Goal: Information Seeking & Learning: Learn about a topic

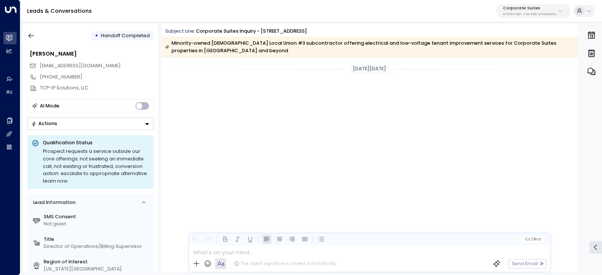
scroll to position [3669, 0]
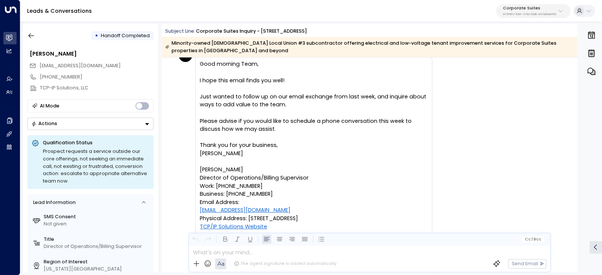
scroll to position [4331, 0]
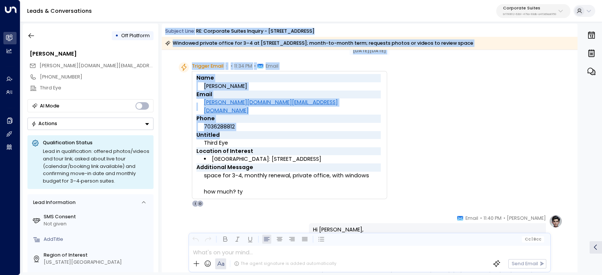
scroll to position [47, 0]
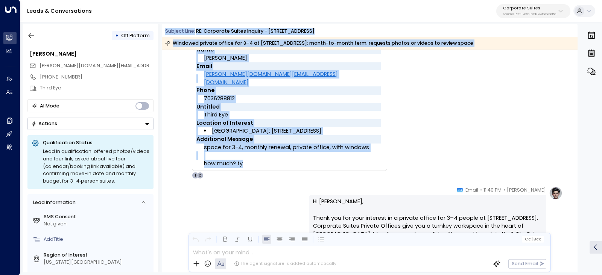
drag, startPoint x: 163, startPoint y: 32, endPoint x: 282, endPoint y: 166, distance: 178.6
click at [282, 166] on div "Subject Line: RE: Corporate Suites Inquiry - 2 Park Avenue Windowed private off…" at bounding box center [370, 148] width 416 height 249
copy div "Subject Line: RE: Corporate Suites Inquiry - 2 Park Avenue Windowed private off…"
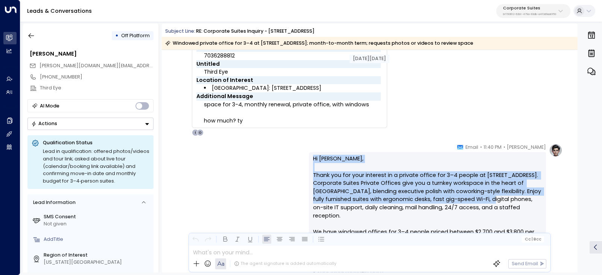
scroll to position [94, 0]
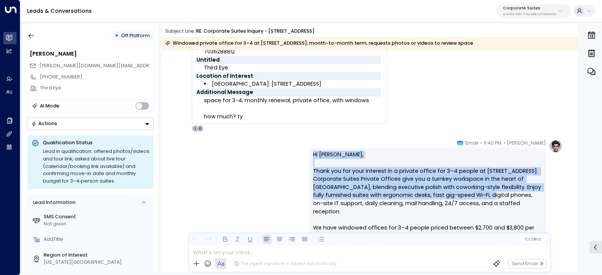
drag, startPoint x: 472, startPoint y: 187, endPoint x: 499, endPoint y: 173, distance: 30.0
click at [507, 193] on div "Olivia • 11:40 PM • Email Hi Tian, Thank you for your interest in a private off…" at bounding box center [427, 269] width 237 height 258
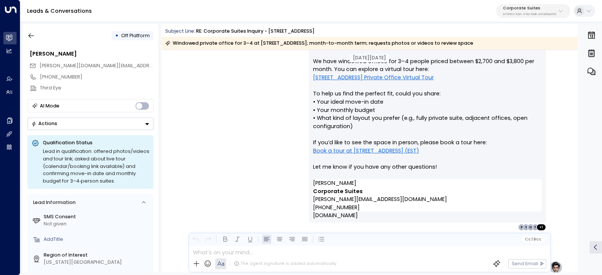
scroll to position [282, 0]
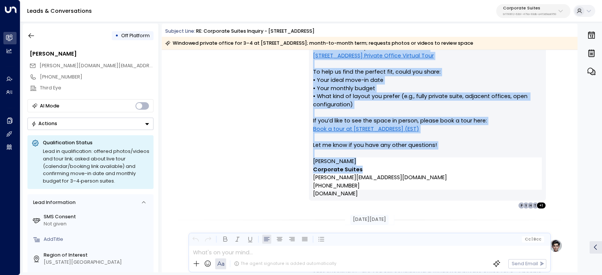
drag, startPoint x: 490, startPoint y: 141, endPoint x: 493, endPoint y: 163, distance: 21.7
click at [493, 163] on div "Olivia • 11:40 PM • Email Hi Tian, Thank you for your interest in a private off…" at bounding box center [427, 80] width 237 height 258
copy div "Email Hi Tian, Thank you for your interest in a private office for 3–4 people a…"
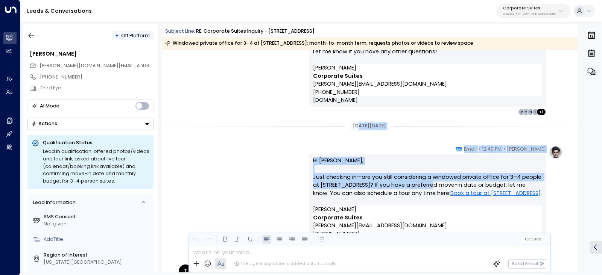
scroll to position [423, 0]
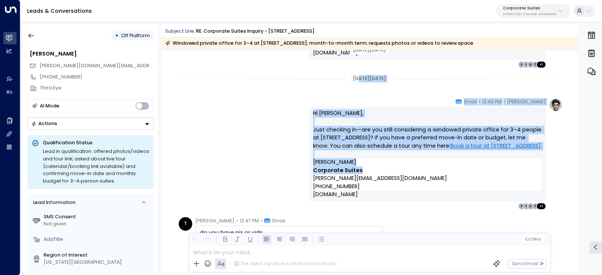
drag, startPoint x: 352, startPoint y: 125, endPoint x: 424, endPoint y: 169, distance: 84.3
copy div "g 25, 10 days ago Olivia • 12:40 PM • Email Hi Tian, Just checking in—are you s…"
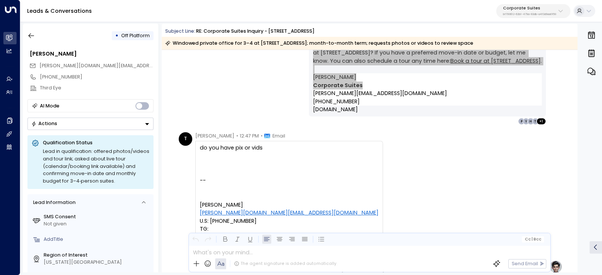
scroll to position [517, 0]
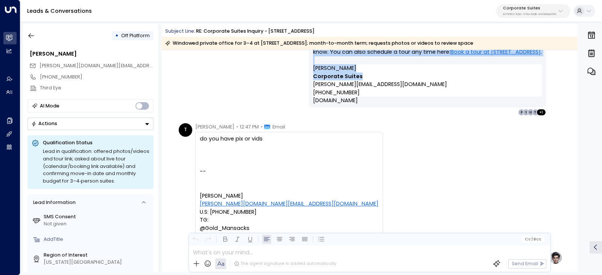
drag, startPoint x: 190, startPoint y: 129, endPoint x: 249, endPoint y: 142, distance: 60.6
click at [249, 142] on div "T Tian • 12:47 PM • Email do you have pix or vids -- Tian Zeng t.zeng.sky@gmail…" at bounding box center [281, 183] width 204 height 121
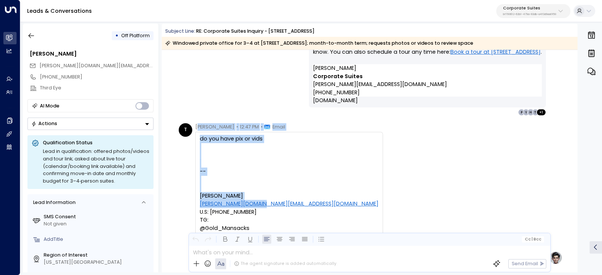
drag, startPoint x: 197, startPoint y: 127, endPoint x: 266, endPoint y: 205, distance: 104.0
click at [266, 205] on div "Tian • 12:47 PM • Email do you have pix or vids -- Tian Zeng t.zeng.sky@gmail.c…" at bounding box center [289, 183] width 188 height 121
copy div "ian • 12:47 PM • Email do you have pix or vids -- Tian Zeng t.zeng.sky@gmail.com"
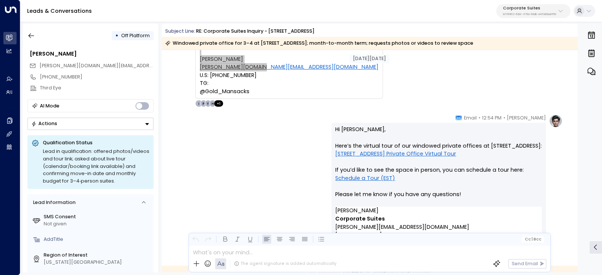
scroll to position [658, 0]
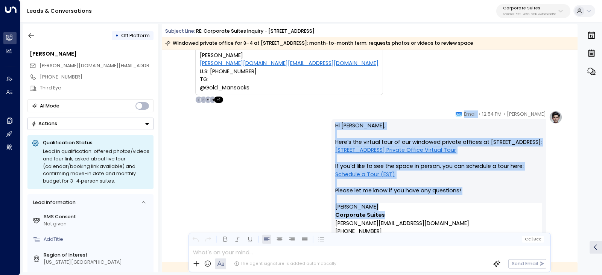
drag, startPoint x: 487, startPoint y: 112, endPoint x: 511, endPoint y: 214, distance: 105.0
click at [511, 214] on div "Olivia • 12:54 PM • Email Hi Tian, Here’s the virtual tour of our windowed priv…" at bounding box center [439, 183] width 215 height 144
copy div "Email Hi Tian, Here’s the virtual tour of our windowed private offices at 2 Par…"
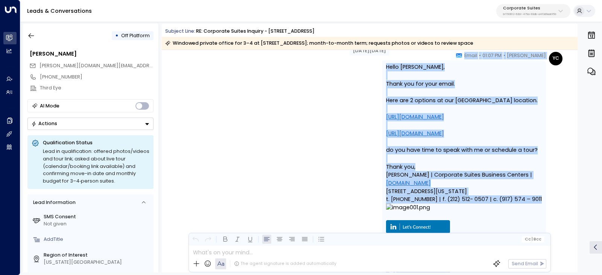
scroll to position [894, 0]
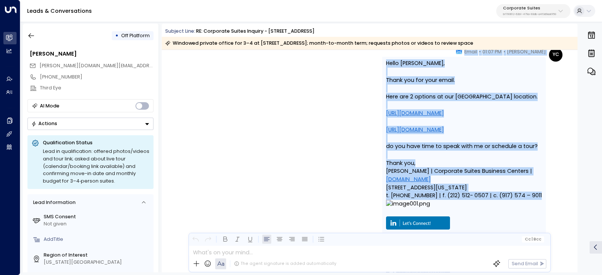
drag, startPoint x: 284, startPoint y: 129, endPoint x: 509, endPoint y: 172, distance: 229.9
copy div "Takeover by Yessenia Campoverde on Monday, Aug 25 2025 at 1:07 pm YC Yessenia C…"
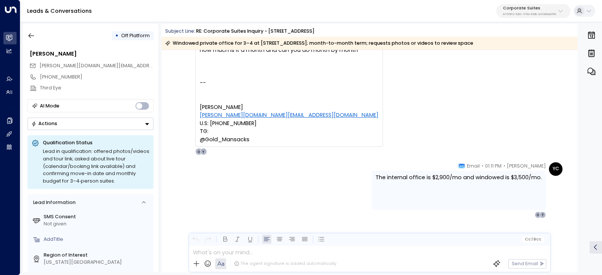
scroll to position [1212, 0]
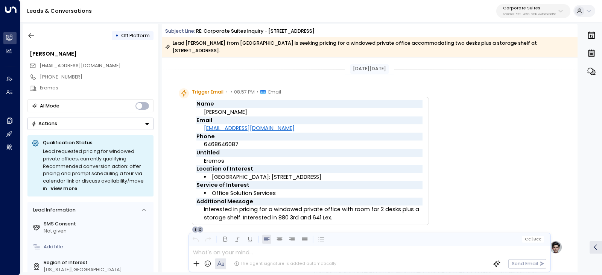
drag, startPoint x: 181, startPoint y: 33, endPoint x: 214, endPoint y: 54, distance: 39.9
click at [214, 54] on div "Subject Line: RE: Corporate Suites Inquiry - [STREET_ADDRESS] Lead [PERSON_NAME…" at bounding box center [370, 42] width 416 height 29
copy div "Subject Line: RE: Corporate Suites Inquiry - [STREET_ADDRESS] Lead [PERSON_NAME…"
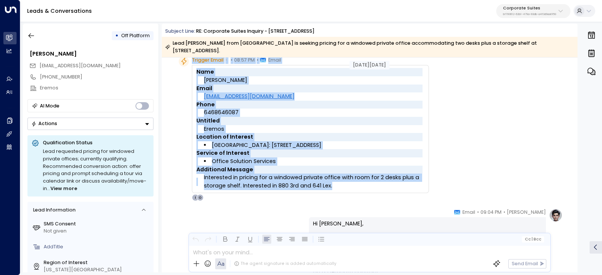
scroll to position [47, 0]
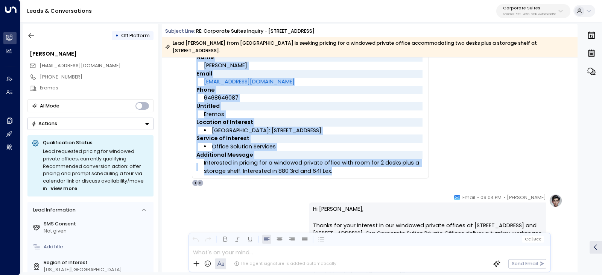
drag, startPoint x: 345, startPoint y: 68, endPoint x: 361, endPoint y: 169, distance: 101.3
copy div "Aug 21, 14 days ago Trigger Email • • 08:57 PM • Email Name Ryan Graye Email rg…"
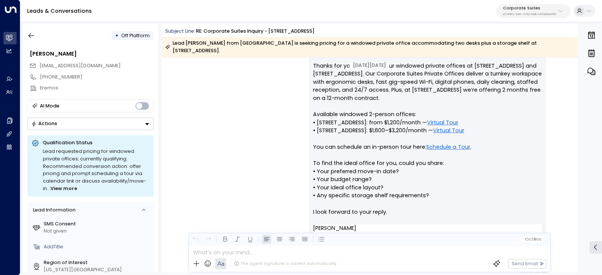
scroll to position [235, 0]
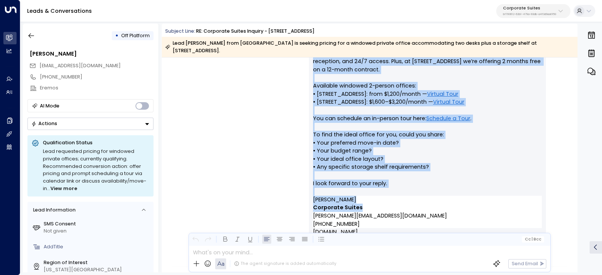
drag, startPoint x: 479, startPoint y: 103, endPoint x: 520, endPoint y: 212, distance: 115.7
click at [520, 212] on div "Olivia • 09:04 PM • Email Hi Ryan, Thanks for your interest in our windowed pri…" at bounding box center [427, 127] width 237 height 242
copy div "Email Hi Ryan, Thanks for your interest in our windowed private offices at 880 …"
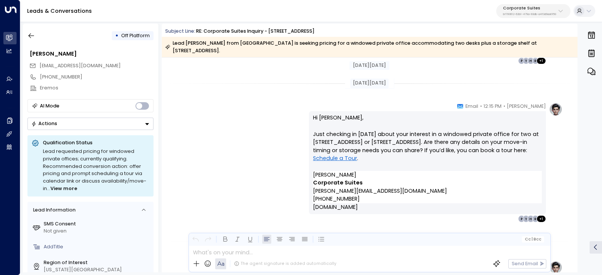
scroll to position [423, 0]
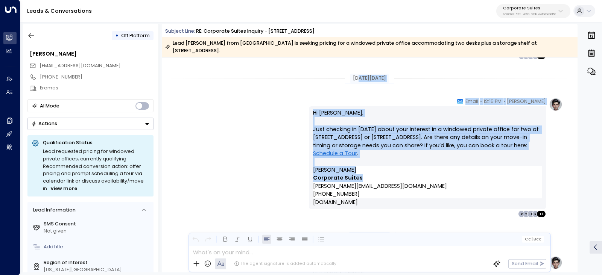
drag, startPoint x: 350, startPoint y: 171, endPoint x: 410, endPoint y: 177, distance: 60.1
click at [410, 177] on div "Aug 21, 14 days ago Trigger Email • • 08:57 PM • Email Name Ryan Graye Email rg…" at bounding box center [370, 246] width 416 height 1224
copy div "g 25, 10 days ago Olivia • 12:15 PM • Email Hi Ryan, Just checking in since Thu…"
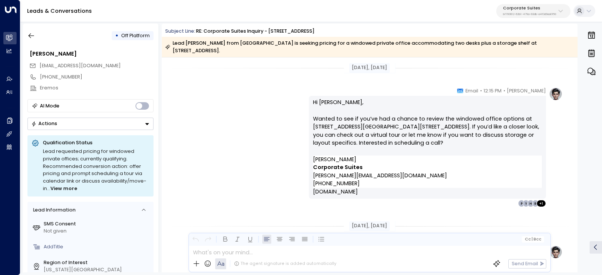
scroll to position [611, 0]
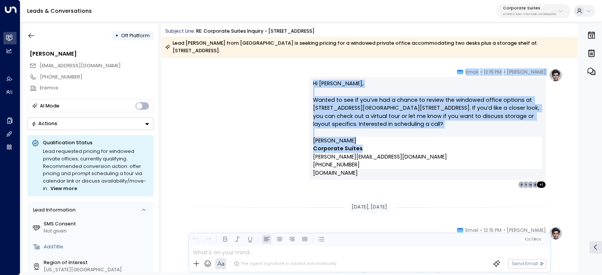
drag, startPoint x: 346, startPoint y: 94, endPoint x: 392, endPoint y: 149, distance: 71.1
click at [392, 149] on div "Aug 26, 9 days ago Olivia • 12:15 PM • Email Hi Ryan, Just checking in since Th…" at bounding box center [370, 58] width 416 height 1224
copy div "Aug 26, 9 days ago Olivia • 12:15 PM • Email Hi Ryan, Wanted to see if you’ve h…"
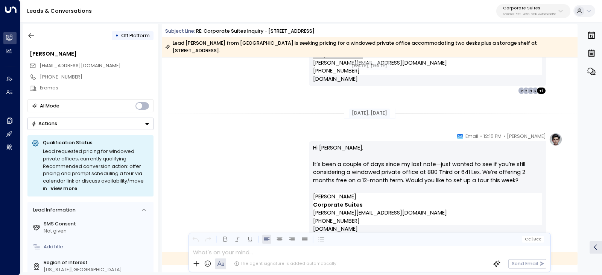
scroll to position [705, 0]
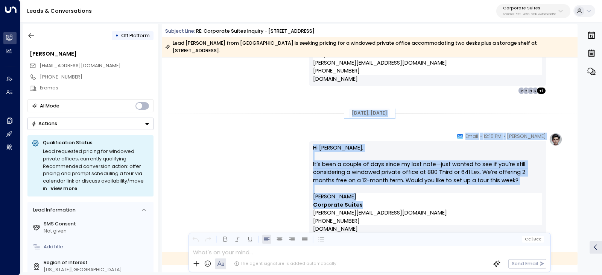
drag, startPoint x: 346, startPoint y: 112, endPoint x: 399, endPoint y: 202, distance: 103.9
copy div "Aug 29, 6 days ago Olivia • 12:15 PM • Email Hi Ryan, It’s been a couple of day…"
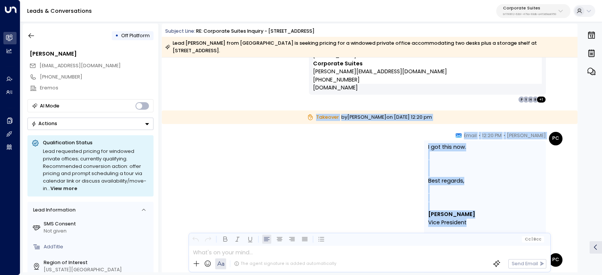
scroll to position [894, 0]
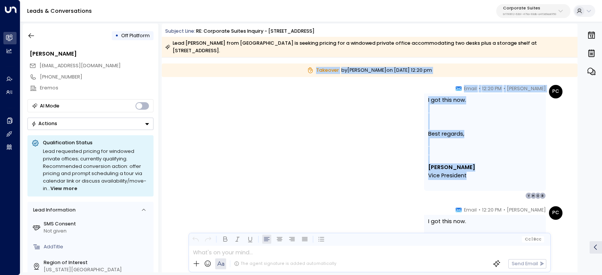
drag, startPoint x: 299, startPoint y: 112, endPoint x: 487, endPoint y: 183, distance: 200.6
copy div "Takeover by Paul Carter on Friday, Aug 29 2025 at 12:20 pm PC Paul Carter • 12:…"
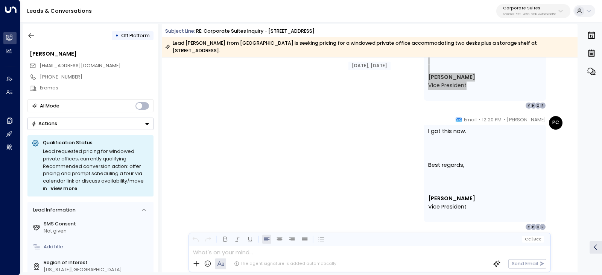
scroll to position [988, 0]
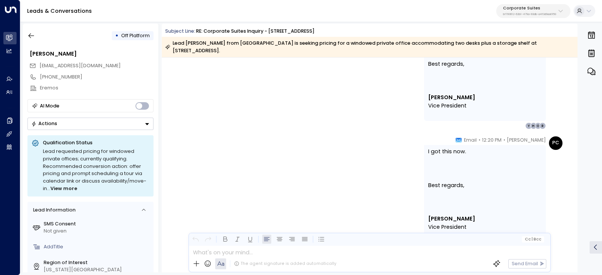
scroll to position [868, 0]
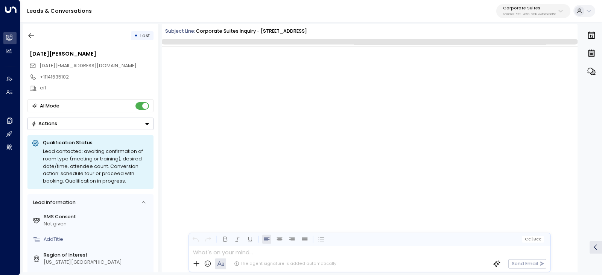
scroll to position [1569, 0]
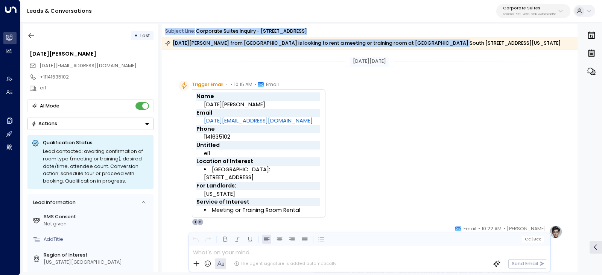
drag, startPoint x: 164, startPoint y: 31, endPoint x: 453, endPoint y: 47, distance: 289.8
click at [453, 47] on div "Subject Line: Corporate Suites Inquiry - [GEOGRAPHIC_DATA][DATE][PERSON_NAME] f…" at bounding box center [370, 39] width 416 height 22
copy div "Subject Line: Corporate Suites Inquiry - [GEOGRAPHIC_DATA][DATE][PERSON_NAME] f…"
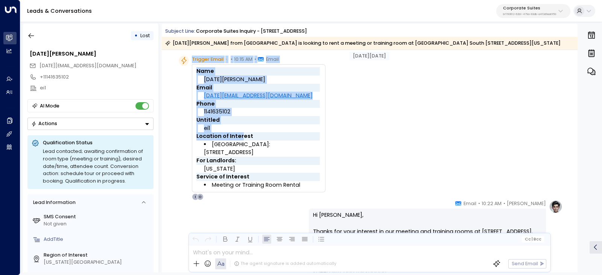
scroll to position [47, 0]
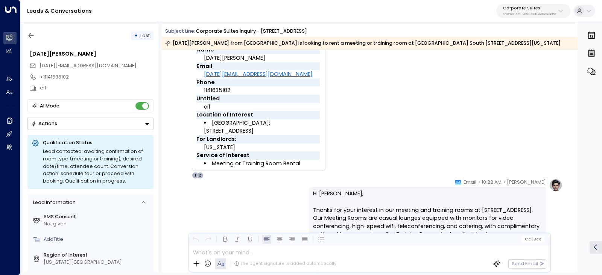
drag, startPoint x: 190, startPoint y: 86, endPoint x: 310, endPoint y: 156, distance: 138.9
click at [310, 156] on div "Trigger Email • • 10:15 AM • Email Name [DATE][PERSON_NAME] Email [PERSON_NAME]…" at bounding box center [252, 106] width 147 height 145
copy div "Trigger Email • • 10:15 AM • Email"
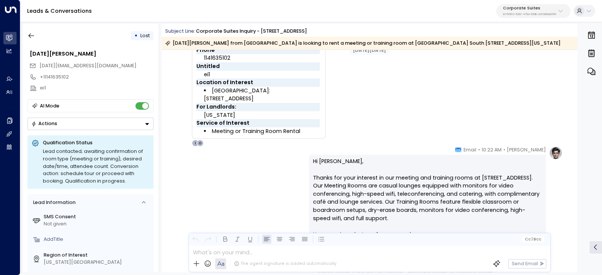
scroll to position [94, 0]
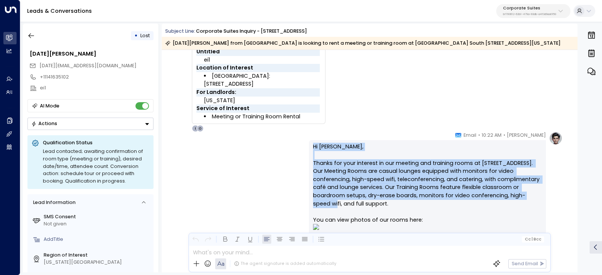
drag, startPoint x: 442, startPoint y: 129, endPoint x: 493, endPoint y: 140, distance: 51.9
click at [515, 193] on div "[PERSON_NAME] • 10:22 AM • Email Hi [PERSON_NAME], Thanks for your interest in …" at bounding box center [427, 252] width 237 height 240
drag, startPoint x: 484, startPoint y: 129, endPoint x: 304, endPoint y: 137, distance: 180.0
copy p "Hi [PERSON_NAME], Thanks for your interest in our meeting and training rooms at…"
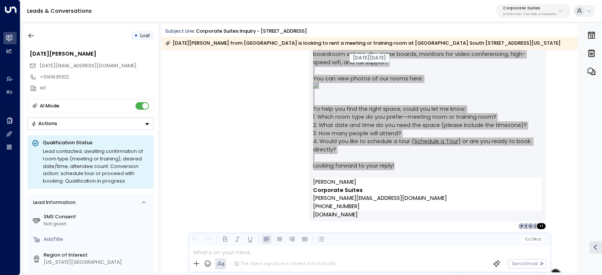
scroll to position [282, 0]
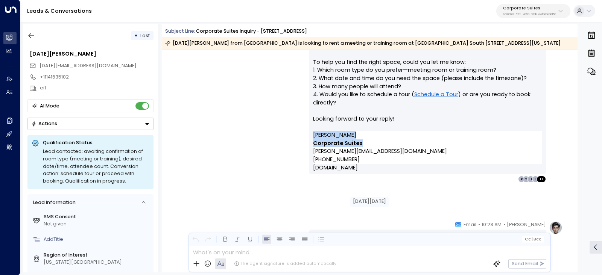
drag, startPoint x: 370, startPoint y: 142, endPoint x: 304, endPoint y: 132, distance: 65.8
click at [304, 132] on div "[PERSON_NAME] • 10:22 AM • Email Hi [PERSON_NAME], Thanks for your interest in …" at bounding box center [369, 63] width 386 height 240
copy div "[PERSON_NAME] Corporate Suites"
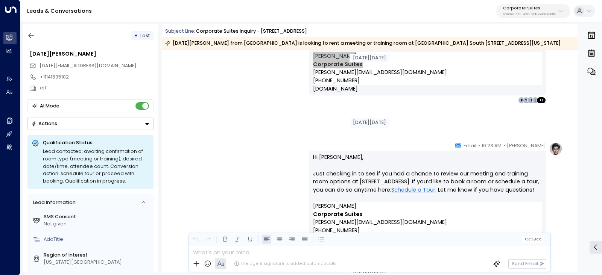
scroll to position [376, 0]
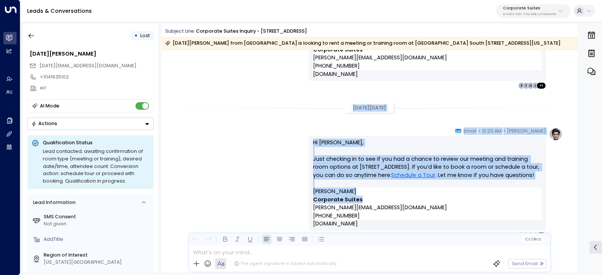
drag, startPoint x: 347, startPoint y: 104, endPoint x: 417, endPoint y: 203, distance: 122.0
copy div "[DATE][DATE] [PERSON_NAME] • 10:23 AM • Email Hi [PERSON_NAME], Just checking i…"
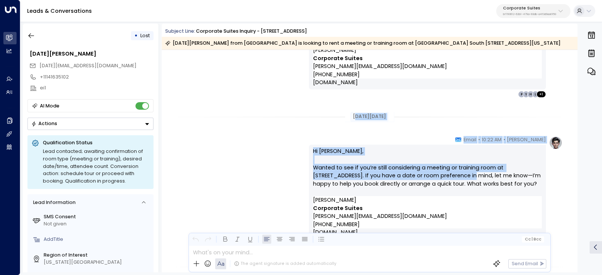
scroll to position [564, 0]
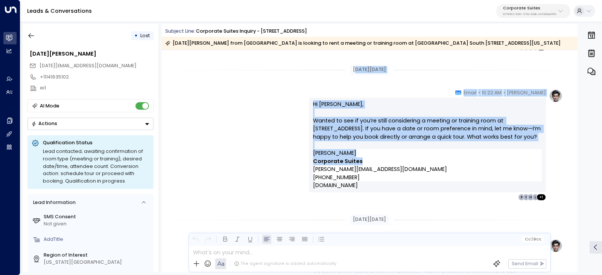
drag, startPoint x: 355, startPoint y: 117, endPoint x: 422, endPoint y: 161, distance: 79.6
click at [422, 161] on div "[DATE][DATE] [PERSON_NAME] • 10:23 AM • Email Hi [PERSON_NAME], Just checking i…" at bounding box center [370, 111] width 416 height 1251
copy div "ug 14, [DATE] [PERSON_NAME] • 10:22 AM • Email Hi [PERSON_NAME], Wanted to see …"
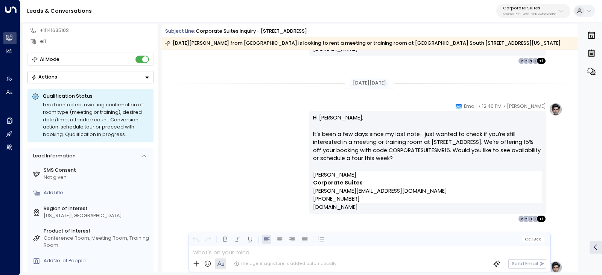
scroll to position [705, 0]
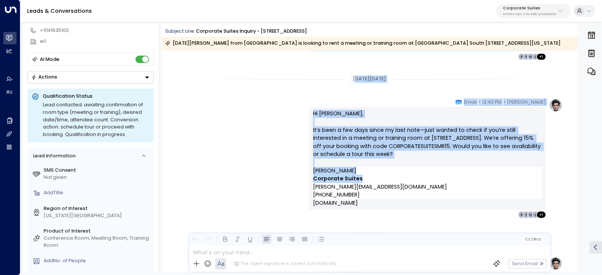
drag, startPoint x: 349, startPoint y: 172, endPoint x: 388, endPoint y: 176, distance: 39.7
copy div "ug 18, [DATE] [PERSON_NAME] • 12:40 PM • Email Hi [PERSON_NAME], It’s been a fe…"
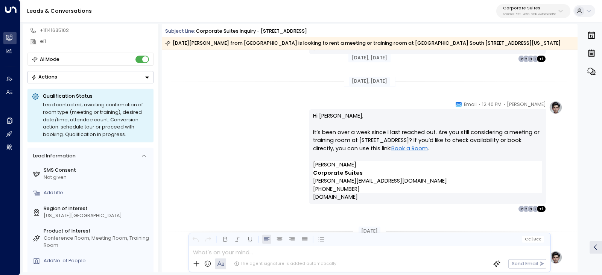
scroll to position [847, 0]
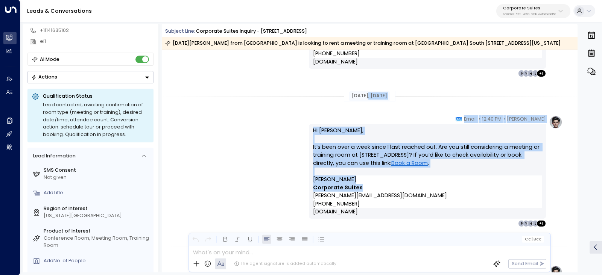
drag, startPoint x: 362, startPoint y: 95, endPoint x: 433, endPoint y: 185, distance: 114.9
copy div ", [DATE] [PERSON_NAME] • 12:40 PM • Email Hi [PERSON_NAME], It’s been over a we…"
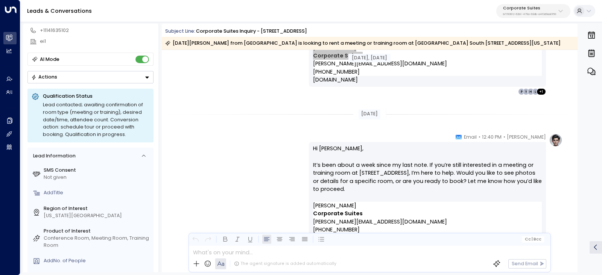
scroll to position [988, 0]
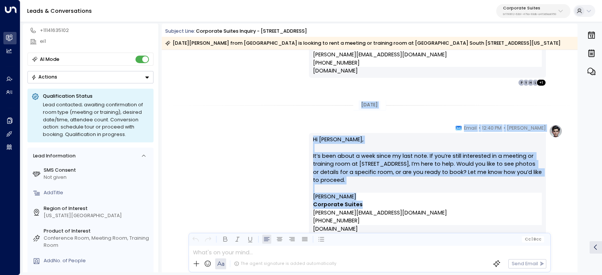
drag, startPoint x: 365, startPoint y: 111, endPoint x: 417, endPoint y: 204, distance: 106.1
copy div "[DATE] [PERSON_NAME] • 12:40 PM • Email Hi [PERSON_NAME], It’s been about a wee…"
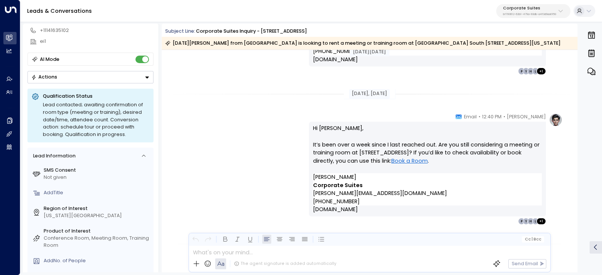
scroll to position [1028, 0]
